Goal: Task Accomplishment & Management: Manage account settings

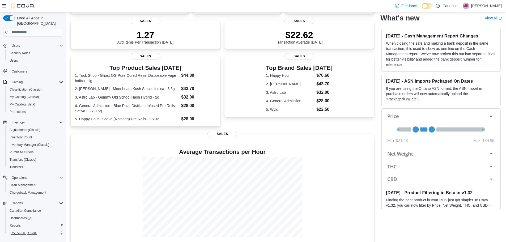
scroll to position [25, 0]
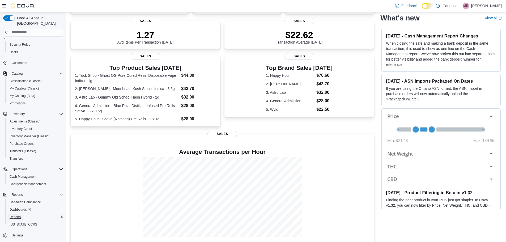
click at [18, 215] on span "Reports" at bounding box center [15, 217] width 11 height 4
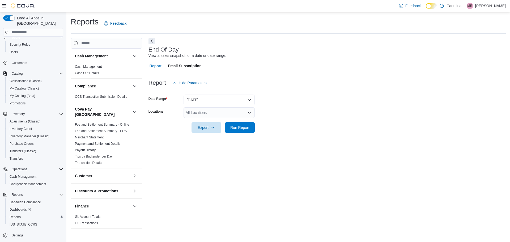
click at [224, 96] on button "[DATE]" at bounding box center [219, 100] width 71 height 11
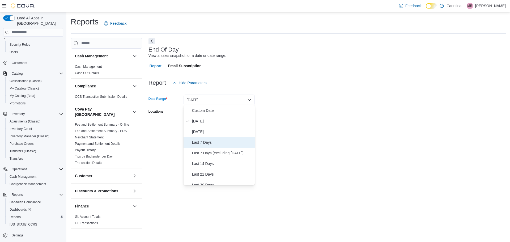
click at [198, 142] on span "Last 7 Days" at bounding box center [222, 142] width 61 height 6
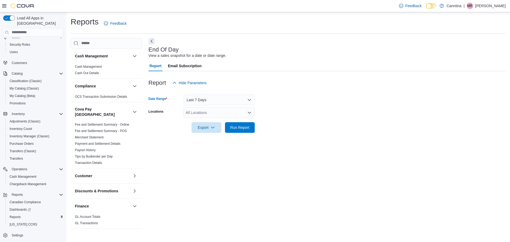
click at [216, 114] on div "All Locations" at bounding box center [219, 112] width 71 height 11
click at [198, 130] on span "[STREET_ADDRESS][PERSON_NAME]" at bounding box center [228, 129] width 67 height 5
drag, startPoint x: 202, startPoint y: 144, endPoint x: 246, endPoint y: 136, distance: 44.8
click at [204, 144] on div "End Of Day View a sales snapshot for a date or date range. Report Email Subscri…" at bounding box center [327, 134] width 357 height 192
click at [244, 127] on span "Run Report" at bounding box center [239, 127] width 19 height 5
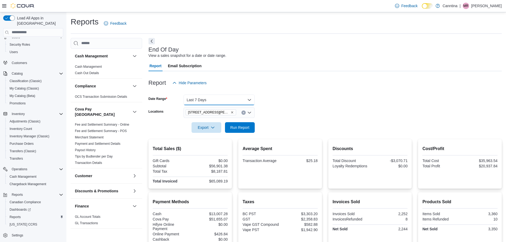
click at [217, 101] on button "Last 7 Days" at bounding box center [219, 100] width 71 height 11
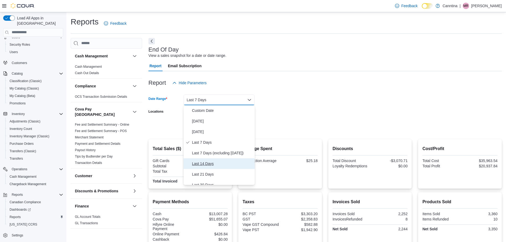
click at [202, 164] on span "Last 14 Days" at bounding box center [222, 164] width 61 height 6
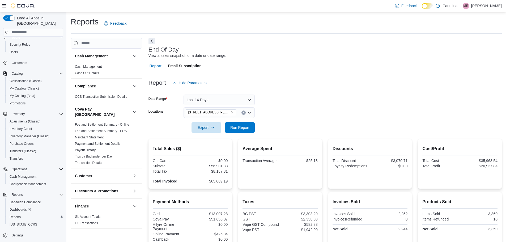
click at [278, 115] on form "Date Range Last 14 Days Locations 725 Nelson Street Export Run Report" at bounding box center [325, 110] width 353 height 45
click at [238, 125] on span "Run Report" at bounding box center [239, 127] width 19 height 5
click at [234, 99] on button "Last 14 Days" at bounding box center [219, 100] width 71 height 11
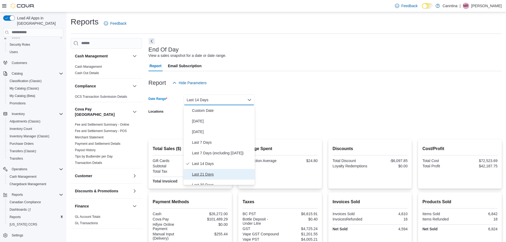
click at [208, 174] on span "Last 21 Days" at bounding box center [222, 174] width 61 height 6
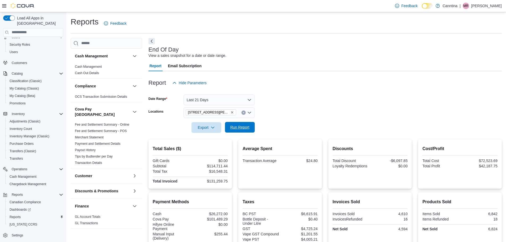
click at [238, 126] on span "Run Report" at bounding box center [239, 127] width 19 height 5
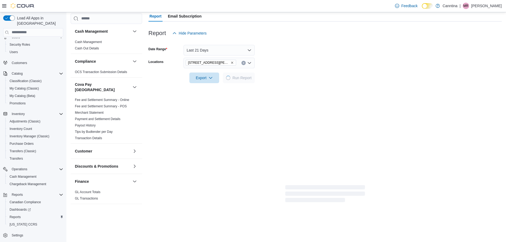
scroll to position [112, 0]
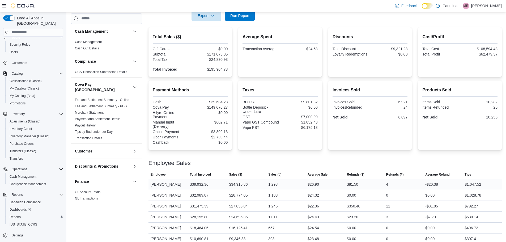
drag, startPoint x: 209, startPoint y: 184, endPoint x: 181, endPoint y: 181, distance: 28.1
click at [181, 181] on tr "Employee Matthew Reddy Total Invoiced $39,932.36 Sales ($) $34,915.86 Sales (#)…" at bounding box center [325, 184] width 353 height 11
click at [453, 214] on div "-$7.73" at bounding box center [442, 217] width 39 height 11
drag, startPoint x: 498, startPoint y: 196, endPoint x: 475, endPoint y: 195, distance: 22.6
click at [475, 195] on div "$1,028.78" at bounding box center [482, 195] width 39 height 11
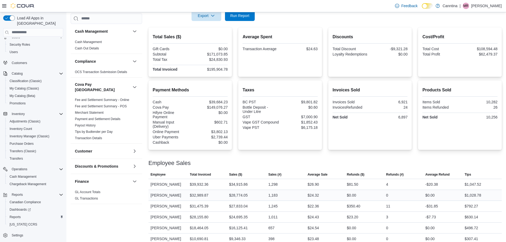
click at [275, 198] on div "1,183" at bounding box center [272, 195] width 9 height 6
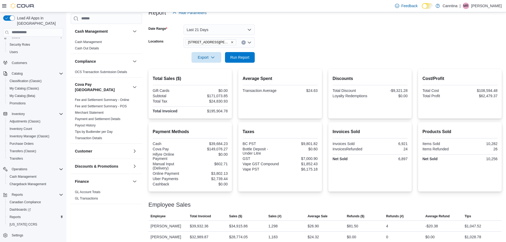
scroll to position [0, 0]
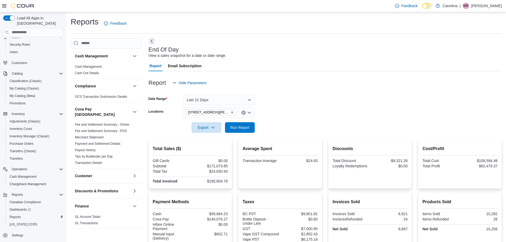
click at [205, 94] on div at bounding box center [325, 91] width 353 height 6
click at [204, 97] on button "Last 21 Days" at bounding box center [219, 100] width 71 height 11
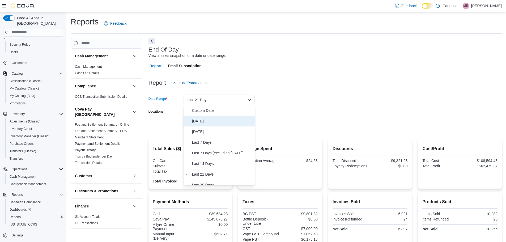
click at [200, 116] on button "[DATE]" at bounding box center [219, 121] width 71 height 11
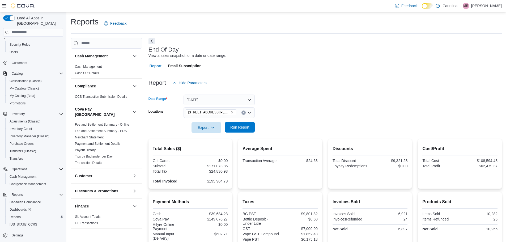
click at [238, 126] on span "Run Report" at bounding box center [239, 127] width 19 height 5
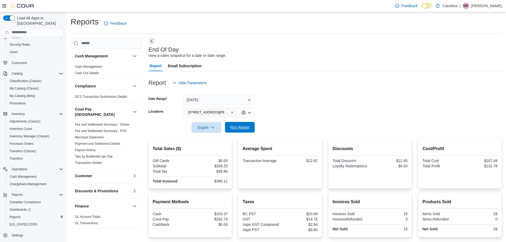
click at [248, 129] on span "Run Report" at bounding box center [239, 127] width 19 height 5
click at [242, 131] on span "Run Report" at bounding box center [239, 127] width 23 height 11
click at [321, 117] on form "Date Range [DATE] Locations [STREET_ADDRESS][PERSON_NAME] Export Run Report" at bounding box center [325, 110] width 353 height 45
click at [235, 137] on div at bounding box center [325, 136] width 353 height 6
click at [240, 129] on span "Run Report" at bounding box center [239, 127] width 19 height 5
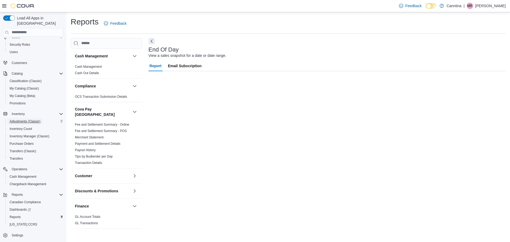
click at [21, 119] on span "Adjustments (Classic)" at bounding box center [25, 121] width 31 height 4
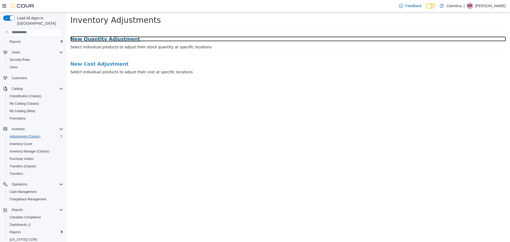
click at [103, 39] on h3 "New Quantity Adjustment" at bounding box center [288, 38] width 436 height 5
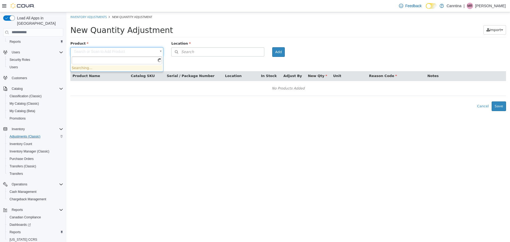
click at [92, 52] on body "× Inventory Adjustments New Quantity Adjustment New Quantity Adjustment Import …" at bounding box center [288, 61] width 444 height 99
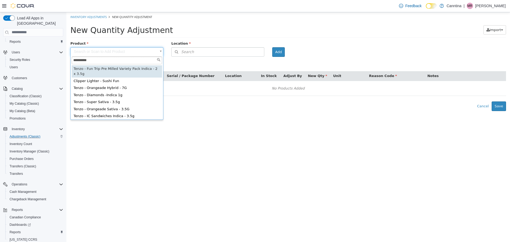
type input "*********"
type input "**********"
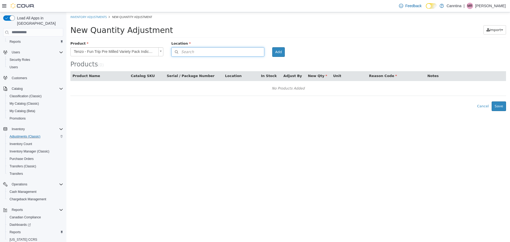
click at [210, 52] on button "Search" at bounding box center [217, 51] width 93 height 9
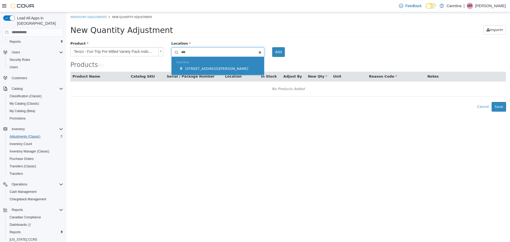
type input "***"
click at [197, 70] on span "[STREET_ADDRESS][PERSON_NAME]" at bounding box center [216, 68] width 63 height 4
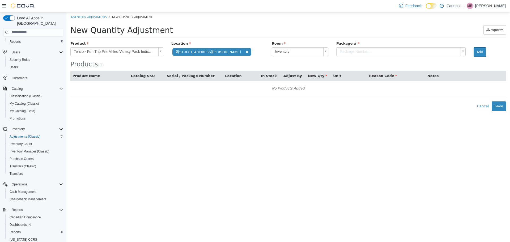
click at [308, 50] on body "**********" at bounding box center [288, 61] width 444 height 99
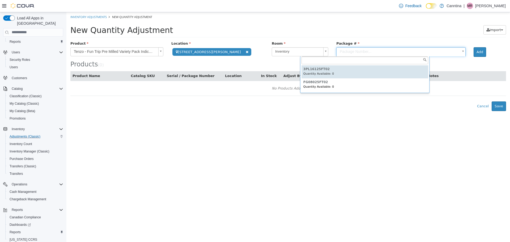
type input "**********"
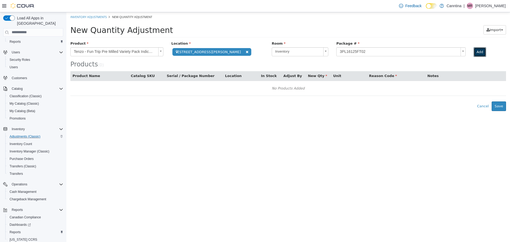
click at [474, 50] on button "Add" at bounding box center [480, 52] width 12 height 10
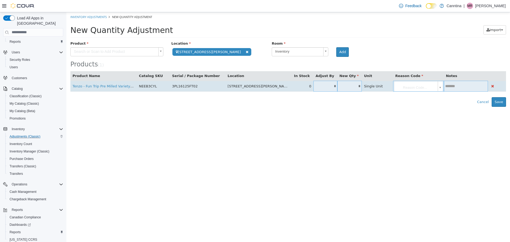
click at [337, 83] on td "*" at bounding box center [349, 86] width 25 height 11
click at [337, 86] on input "*" at bounding box center [349, 86] width 25 height 4
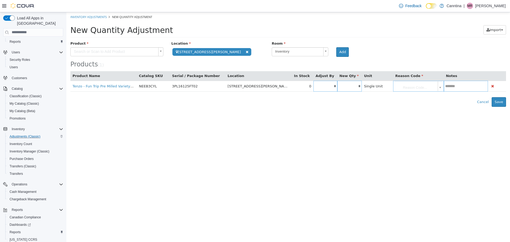
type input "*"
click at [408, 87] on body "**********" at bounding box center [288, 59] width 444 height 95
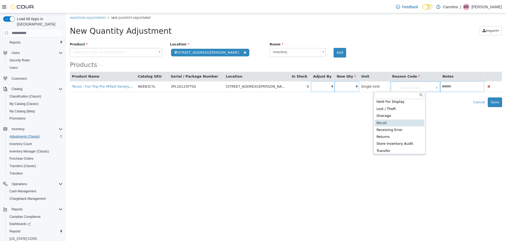
scroll to position [24, 0]
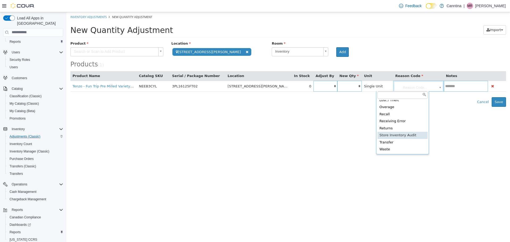
type input "**********"
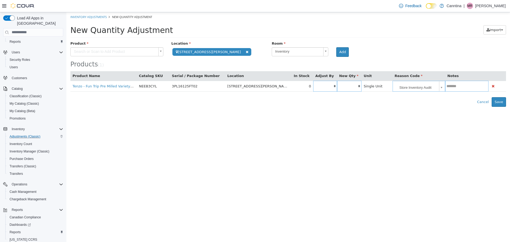
drag, startPoint x: 447, startPoint y: 125, endPoint x: 451, endPoint y: 122, distance: 5.5
click at [449, 107] on html "**********" at bounding box center [288, 59] width 444 height 95
click at [506, 98] on div "Error saving adjustment please resolve the errors above. Cancel Save" at bounding box center [288, 102] width 444 height 10
click at [500, 104] on button "Save" at bounding box center [499, 102] width 14 height 10
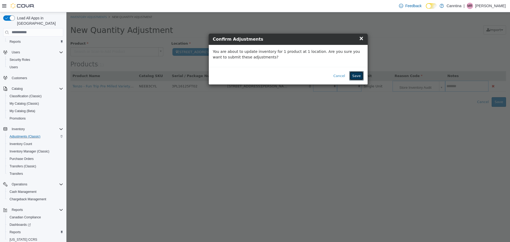
click at [360, 76] on button "Save" at bounding box center [356, 76] width 14 height 10
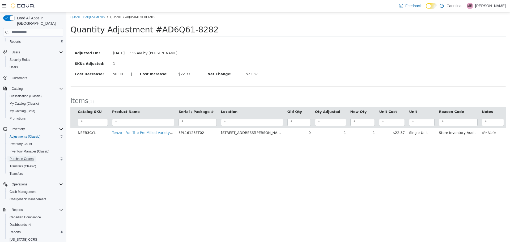
click at [31, 157] on span "Purchase Orders" at bounding box center [22, 159] width 24 height 4
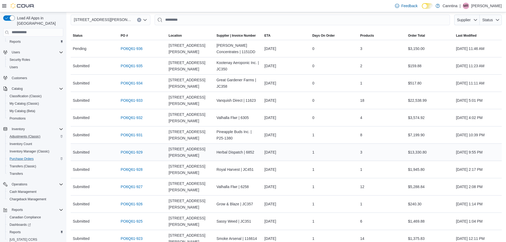
scroll to position [53, 0]
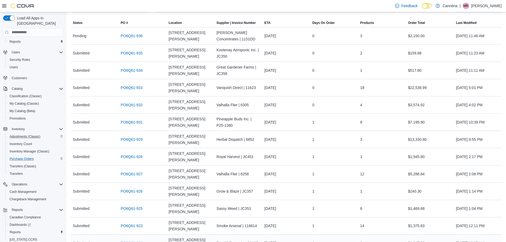
click at [128, 240] on link "PO6Q61-921" at bounding box center [132, 243] width 22 height 6
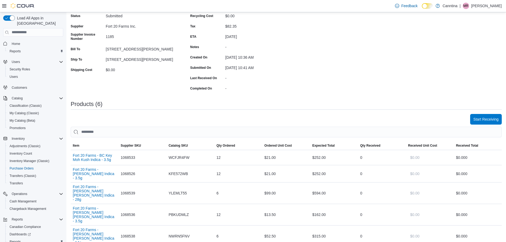
scroll to position [128, 0]
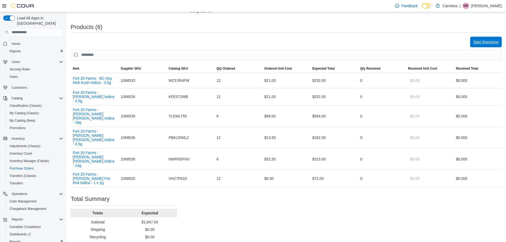
click at [487, 38] on span "Start Receiving" at bounding box center [486, 42] width 25 height 11
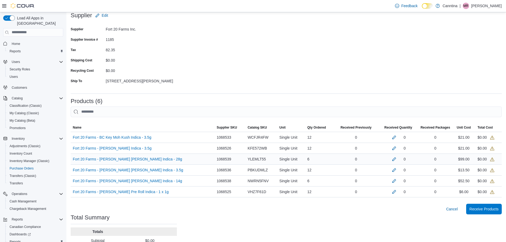
scroll to position [77, 0]
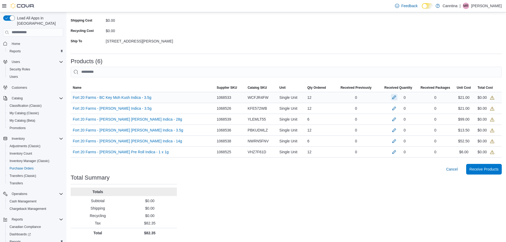
click at [391, 99] on button "button" at bounding box center [394, 97] width 6 height 6
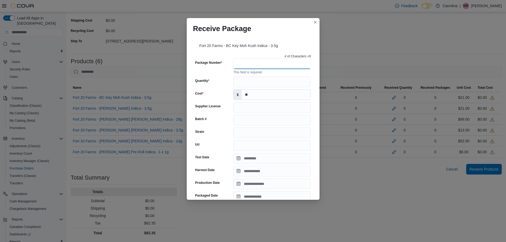
click at [259, 65] on input "Package Number" at bounding box center [272, 63] width 78 height 11
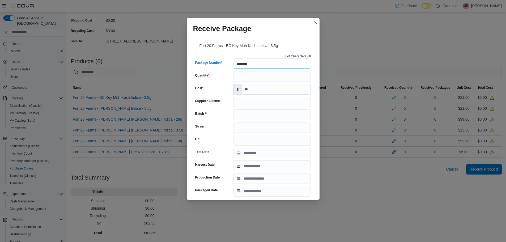
type input "********"
click at [254, 74] on input "Quantity" at bounding box center [272, 76] width 78 height 11
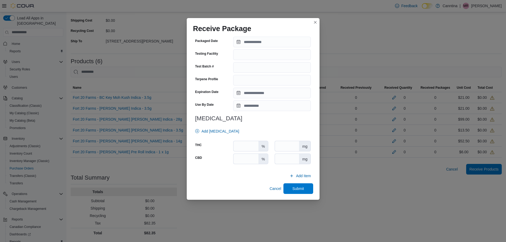
scroll to position [150, 0]
type input "**"
click at [291, 184] on span "Submit" at bounding box center [298, 188] width 23 height 11
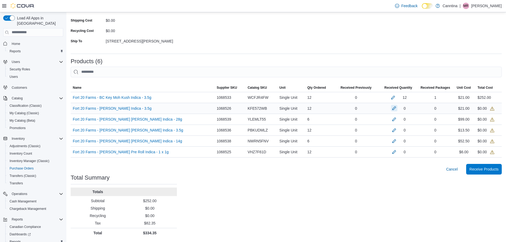
click at [392, 110] on button "button" at bounding box center [394, 108] width 6 height 6
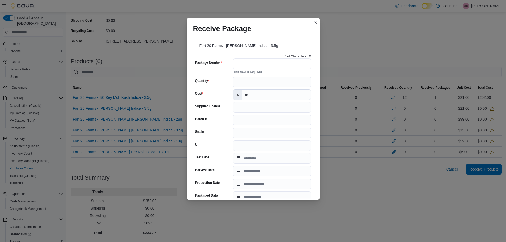
click at [240, 64] on input "Package Number" at bounding box center [272, 63] width 78 height 11
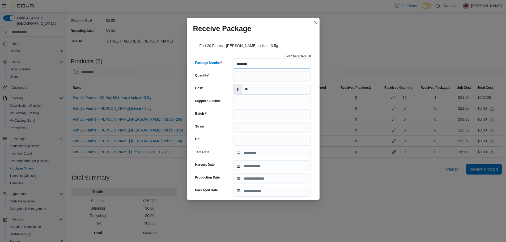
type input "********"
click at [263, 79] on input "Quantity" at bounding box center [272, 76] width 78 height 11
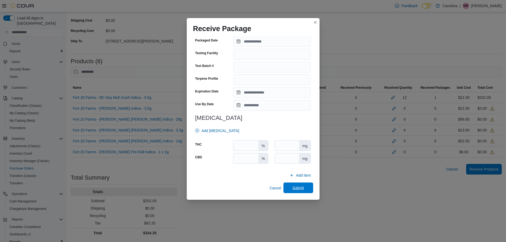
type input "**"
click at [297, 185] on span "Submit" at bounding box center [298, 188] width 23 height 11
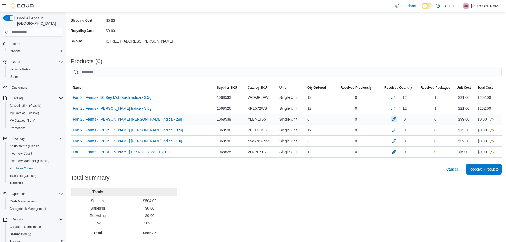
click at [392, 119] on button "button" at bounding box center [394, 119] width 6 height 6
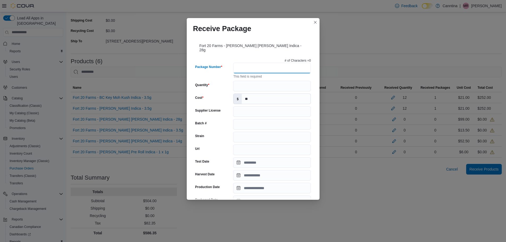
click at [239, 69] on input "Package Number" at bounding box center [272, 68] width 78 height 11
type input "********"
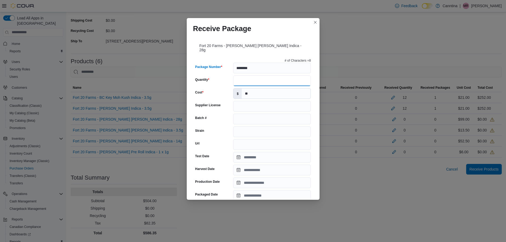
click at [256, 79] on input "Quantity" at bounding box center [272, 80] width 78 height 11
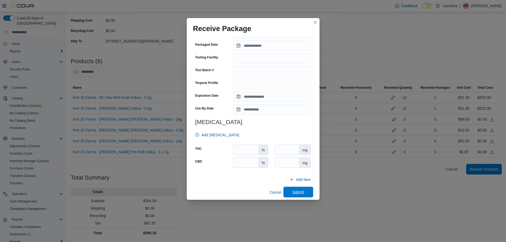
type input "*"
click at [298, 187] on span "Submit" at bounding box center [298, 192] width 23 height 11
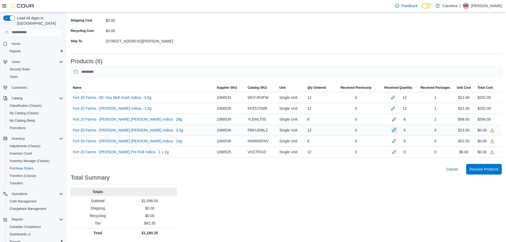
click at [391, 131] on button "button" at bounding box center [394, 130] width 6 height 6
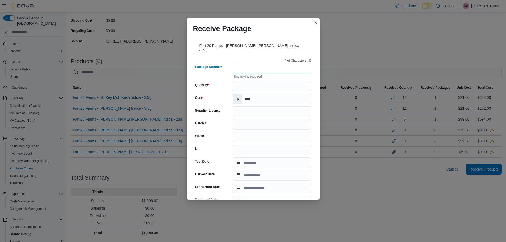
click at [243, 63] on input "Package Number" at bounding box center [272, 68] width 78 height 11
type input "********"
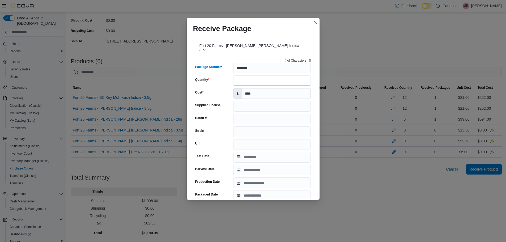
click at [259, 80] on input "Quantity" at bounding box center [272, 80] width 78 height 11
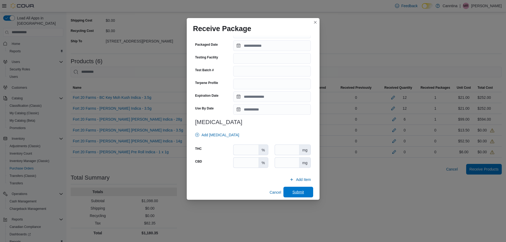
type input "**"
click at [288, 187] on span "Submit" at bounding box center [298, 192] width 23 height 11
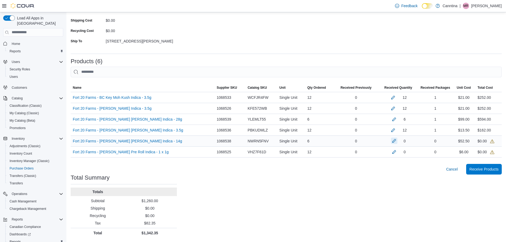
click at [391, 140] on button "button" at bounding box center [394, 141] width 6 height 6
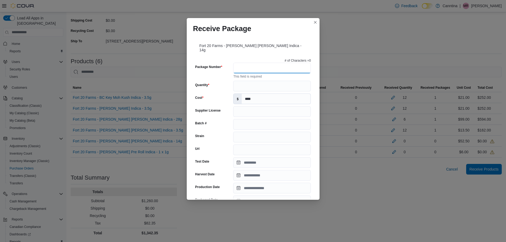
click at [253, 63] on input "Package Number" at bounding box center [272, 68] width 78 height 11
type input "********"
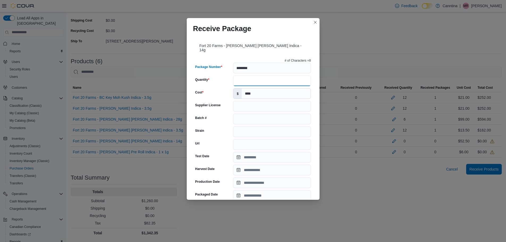
click at [258, 76] on input "Quantity" at bounding box center [272, 80] width 78 height 11
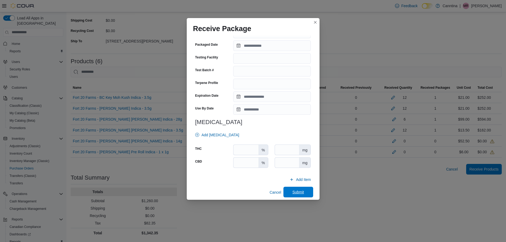
type input "*"
click at [301, 189] on span "Submit" at bounding box center [299, 191] width 12 height 5
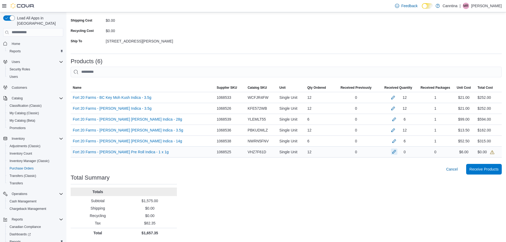
click at [394, 151] on button "button" at bounding box center [394, 152] width 6 height 6
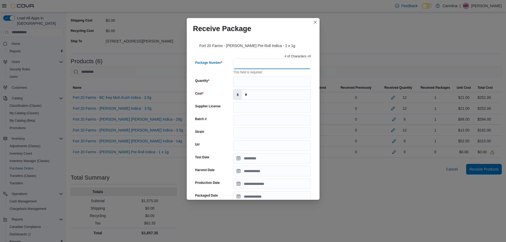
click at [252, 65] on input "Package Number" at bounding box center [272, 63] width 78 height 11
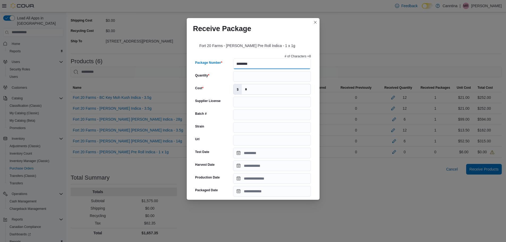
type input "********"
click at [251, 80] on input "Quantity" at bounding box center [272, 76] width 78 height 11
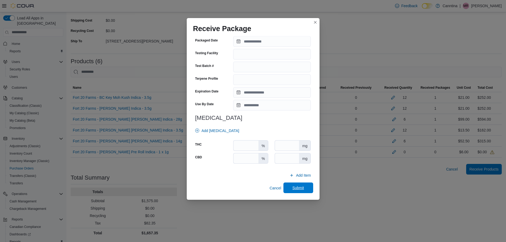
type input "**"
click at [301, 183] on span "Submit" at bounding box center [298, 188] width 23 height 11
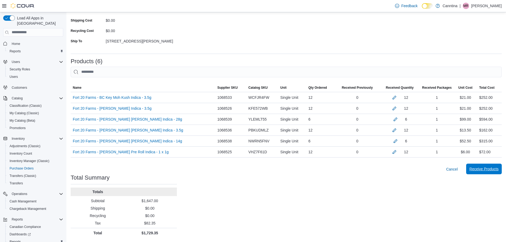
click at [489, 167] on span "Receive Products" at bounding box center [484, 168] width 29 height 5
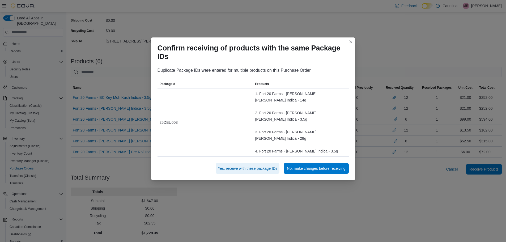
click at [242, 166] on span "Yes, receive with these package IDs" at bounding box center [248, 168] width 60 height 5
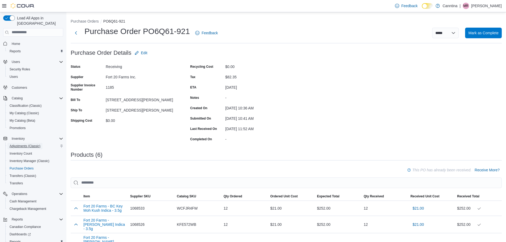
click at [25, 144] on span "Adjustments (Classic)" at bounding box center [25, 146] width 31 height 4
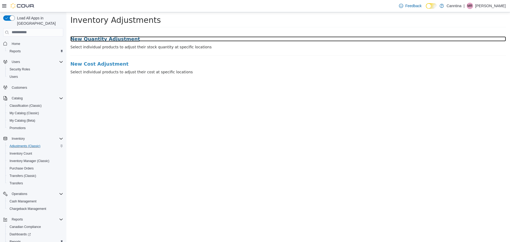
click at [109, 38] on h3 "New Quantity Adjustment" at bounding box center [288, 38] width 436 height 5
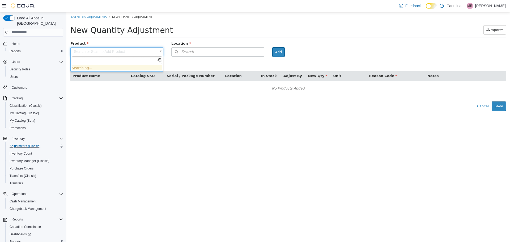
click at [95, 49] on body "× Inventory Adjustments New Quantity Adjustment New Quantity Adjustment Import …" at bounding box center [288, 61] width 444 height 99
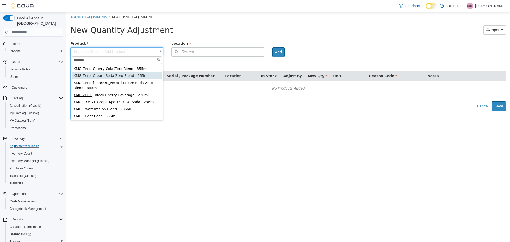
type input "********"
type input "**********"
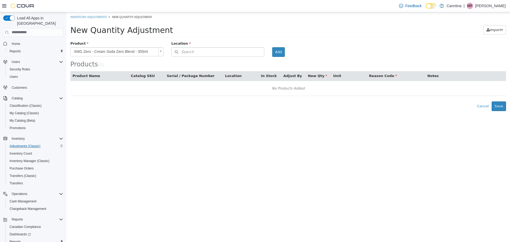
click at [200, 46] on div "Location" at bounding box center [217, 44] width 101 height 7
click at [202, 52] on button "Search" at bounding box center [217, 51] width 93 height 9
click at [241, 62] on span "or browse" at bounding box center [251, 61] width 26 height 9
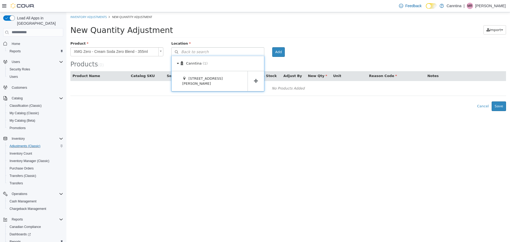
click at [257, 80] on icon at bounding box center [256, 80] width 4 height 5
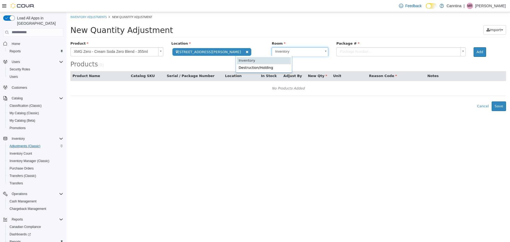
click at [284, 54] on body "**********" at bounding box center [288, 61] width 444 height 99
click at [317, 45] on body "**********" at bounding box center [288, 61] width 444 height 99
click at [325, 52] on body "**********" at bounding box center [288, 61] width 444 height 99
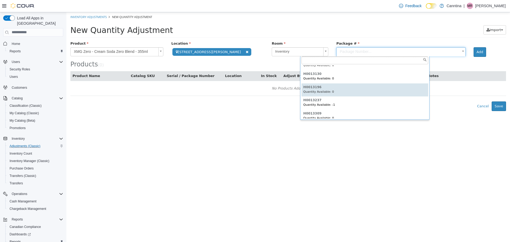
scroll to position [53, 0]
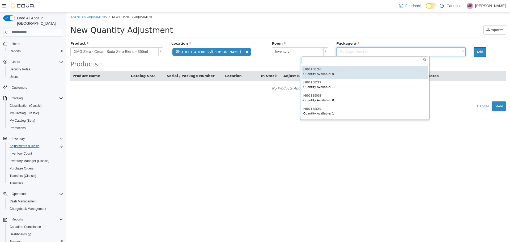
type input "********"
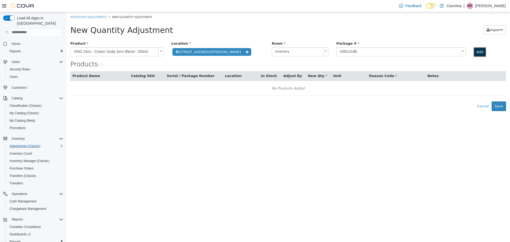
click at [474, 52] on button "Add" at bounding box center [480, 52] width 12 height 10
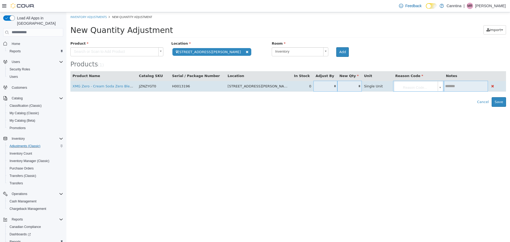
click at [337, 87] on input "*" at bounding box center [349, 86] width 25 height 4
type input "*"
drag, startPoint x: 390, startPoint y: 88, endPoint x: 395, endPoint y: 96, distance: 10.3
click at [390, 88] on body "**********" at bounding box center [288, 59] width 444 height 95
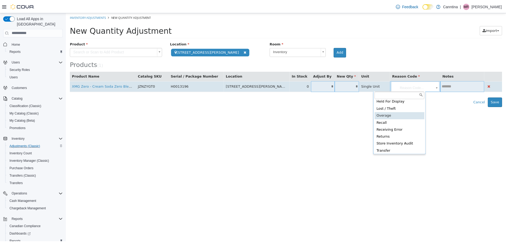
scroll to position [24, 0]
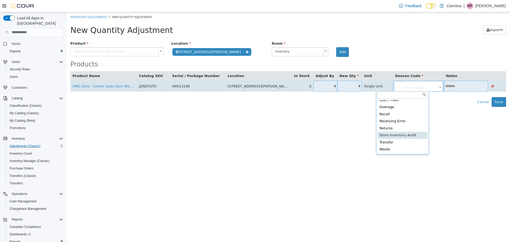
type input "**********"
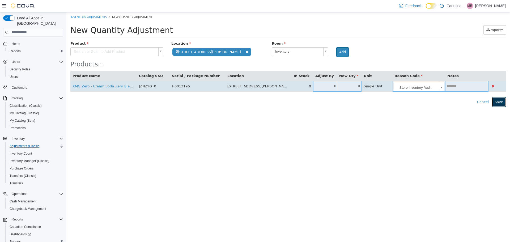
click at [500, 101] on button "Save" at bounding box center [499, 102] width 14 height 10
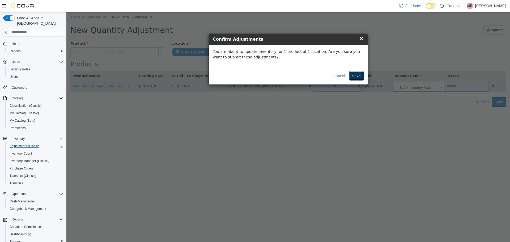
click at [359, 77] on button "Save" at bounding box center [356, 76] width 14 height 10
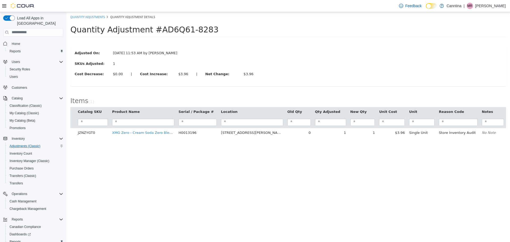
click at [268, 44] on div "Adjusted On: [DATE] 11:53 AM by [PERSON_NAME] SKUs Adjusted: 1 Cost Decrease: $…" at bounding box center [288, 65] width 436 height 51
click at [16, 240] on span "Reports" at bounding box center [15, 242] width 11 height 4
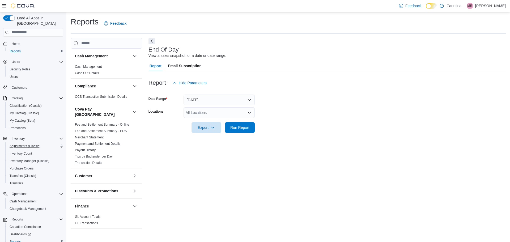
click at [226, 115] on div "All Locations" at bounding box center [219, 112] width 71 height 11
click at [226, 131] on div "[STREET_ADDRESS][PERSON_NAME]" at bounding box center [219, 129] width 65 height 5
click at [256, 148] on div "End Of Day View a sales snapshot for a date or date range. Report Email Subscri…" at bounding box center [327, 134] width 357 height 192
click at [241, 126] on span "Run Report" at bounding box center [239, 127] width 19 height 5
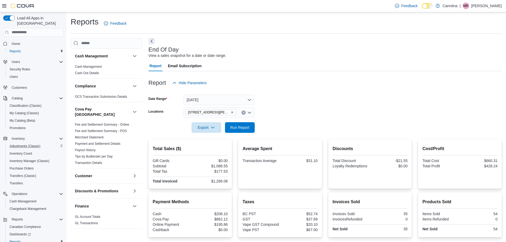
click at [227, 115] on div "[STREET_ADDRESS][PERSON_NAME]" at bounding box center [219, 112] width 71 height 11
click at [310, 110] on form "Date Range [DATE] Locations [STREET_ADDRESS][PERSON_NAME] Export Run Report" at bounding box center [325, 110] width 353 height 45
click at [238, 124] on span "Run Report" at bounding box center [239, 127] width 23 height 11
drag, startPoint x: 246, startPoint y: 94, endPoint x: 247, endPoint y: 98, distance: 4.8
click at [246, 94] on div at bounding box center [325, 91] width 353 height 6
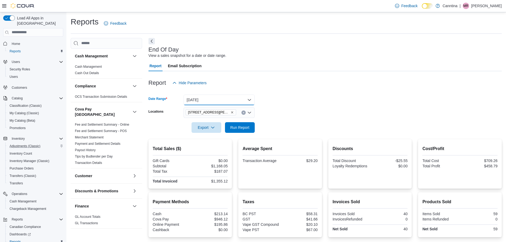
click at [247, 98] on button "[DATE]" at bounding box center [219, 100] width 71 height 11
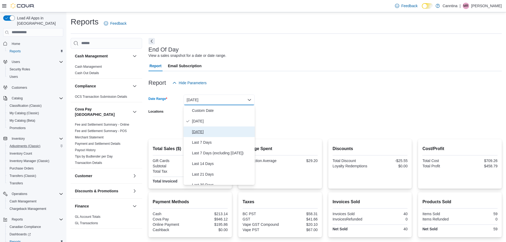
click at [216, 129] on span "[DATE]" at bounding box center [222, 132] width 61 height 6
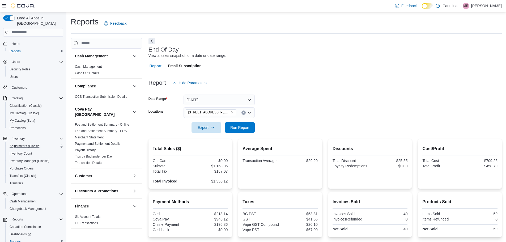
click at [248, 133] on div at bounding box center [325, 136] width 353 height 6
click at [244, 125] on span "Run Report" at bounding box center [239, 127] width 23 height 11
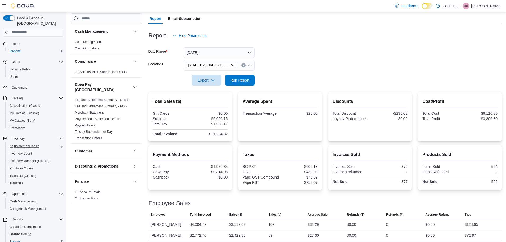
scroll to position [83, 0]
